Goal: Transaction & Acquisition: Purchase product/service

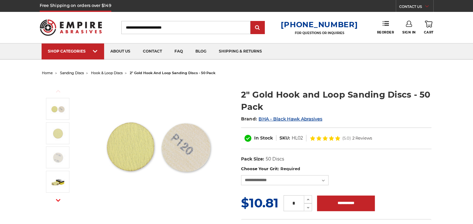
scroll to position [63, 0]
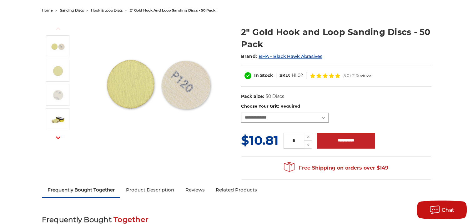
click at [320, 117] on select "**********" at bounding box center [285, 118] width 88 height 10
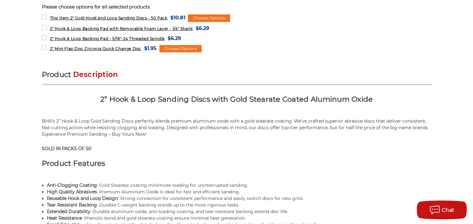
scroll to position [344, 0]
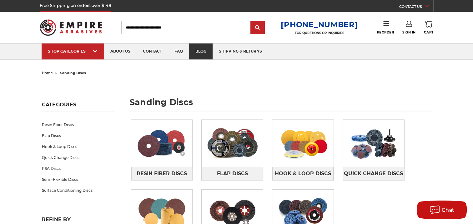
scroll to position [63, 0]
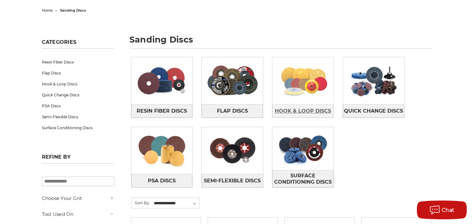
click at [311, 109] on span "Hook & Loop Discs" at bounding box center [303, 111] width 56 height 11
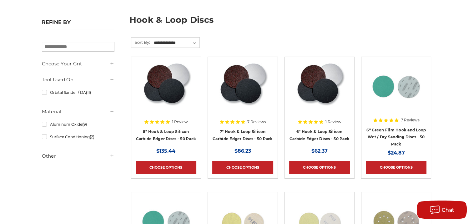
scroll to position [94, 0]
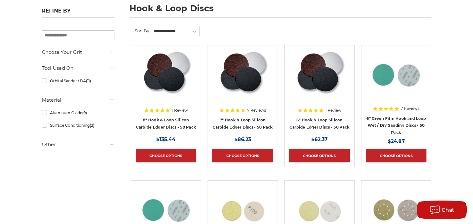
click at [111, 145] on icon at bounding box center [111, 144] width 5 height 5
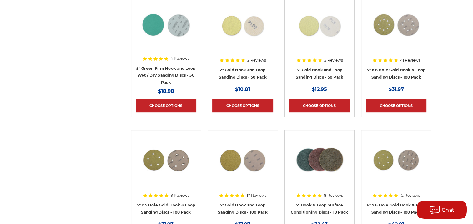
scroll to position [281, 0]
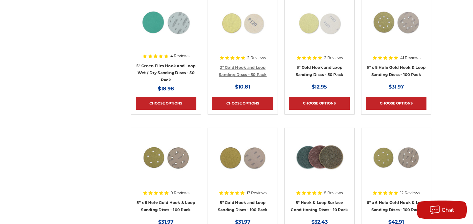
click at [254, 65] on link "2" Gold Hook and Loop Sanding Discs - 50 Pack" at bounding box center [243, 71] width 48 height 12
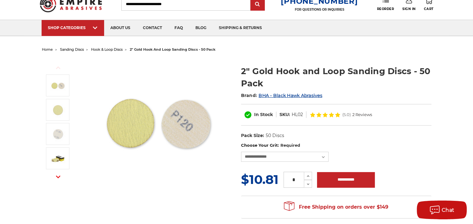
scroll to position [31, 0]
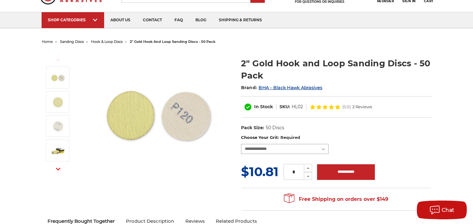
click at [288, 150] on select "**********" at bounding box center [285, 149] width 88 height 10
